Goal: Task Accomplishment & Management: Manage account settings

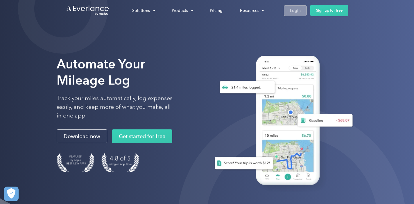
click at [292, 12] on div "Login" at bounding box center [295, 10] width 11 height 7
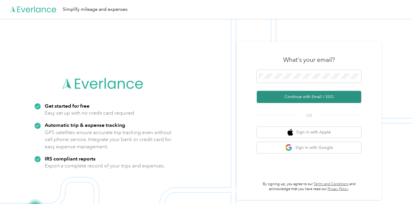
click at [287, 98] on button "Continue with Email / SSO" at bounding box center [309, 97] width 105 height 12
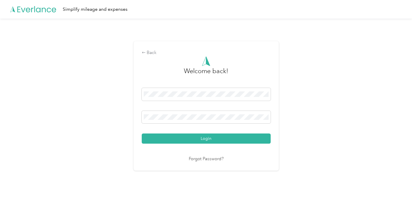
click at [207, 139] on button "Login" at bounding box center [206, 139] width 129 height 10
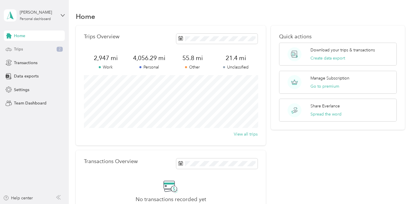
click at [29, 51] on div "Trips 2" at bounding box center [34, 49] width 61 height 10
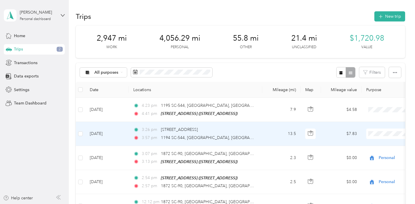
click at [374, 60] on span "Personal" at bounding box center [385, 61] width 54 height 6
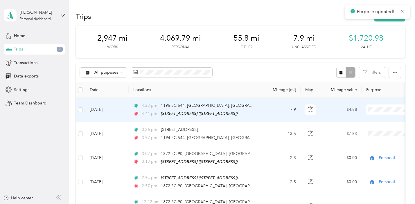
click at [369, 129] on span "Personal" at bounding box center [385, 131] width 54 height 6
